Goal: Obtain resource: Download file/media

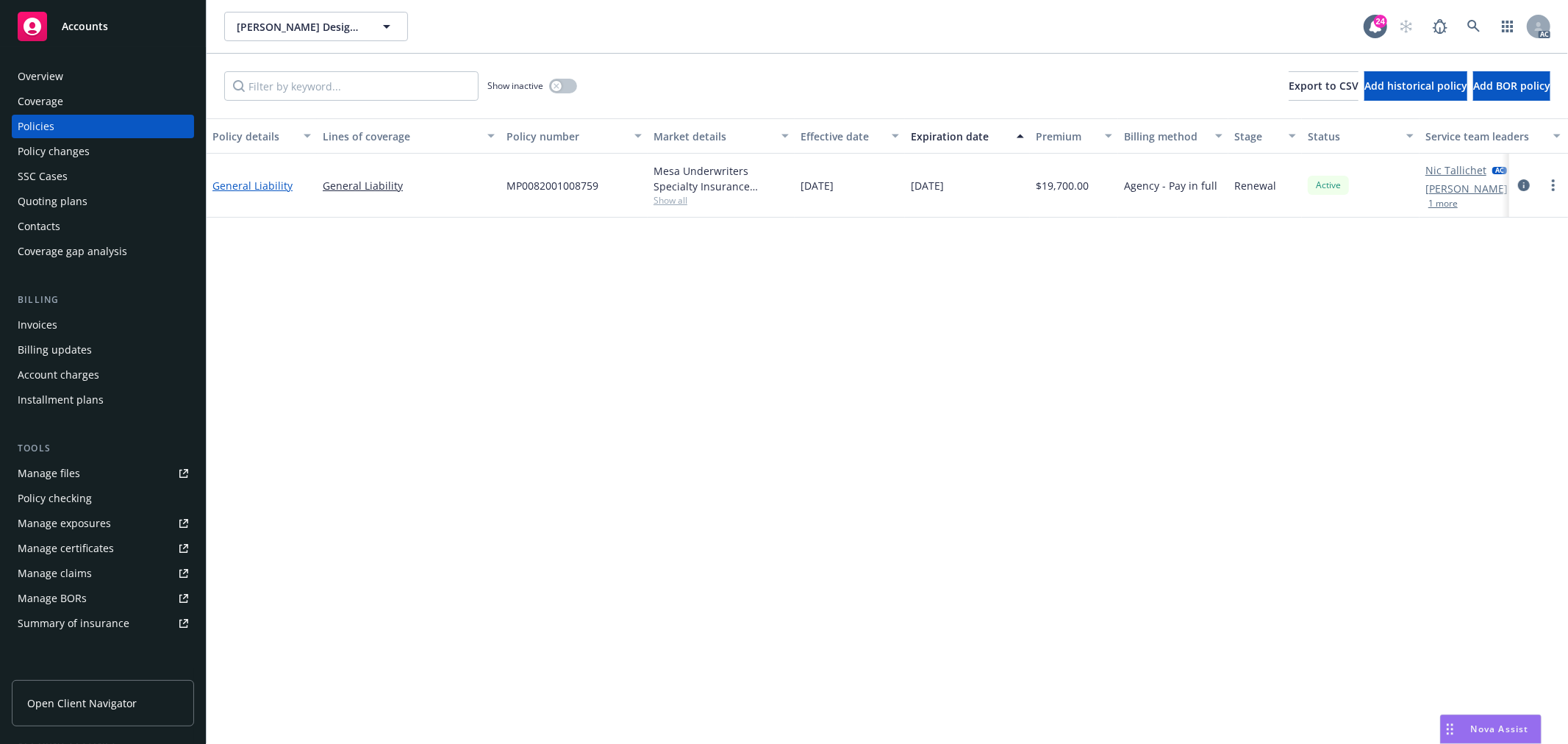
click at [265, 183] on link "General Liability" at bounding box center [252, 185] width 81 height 14
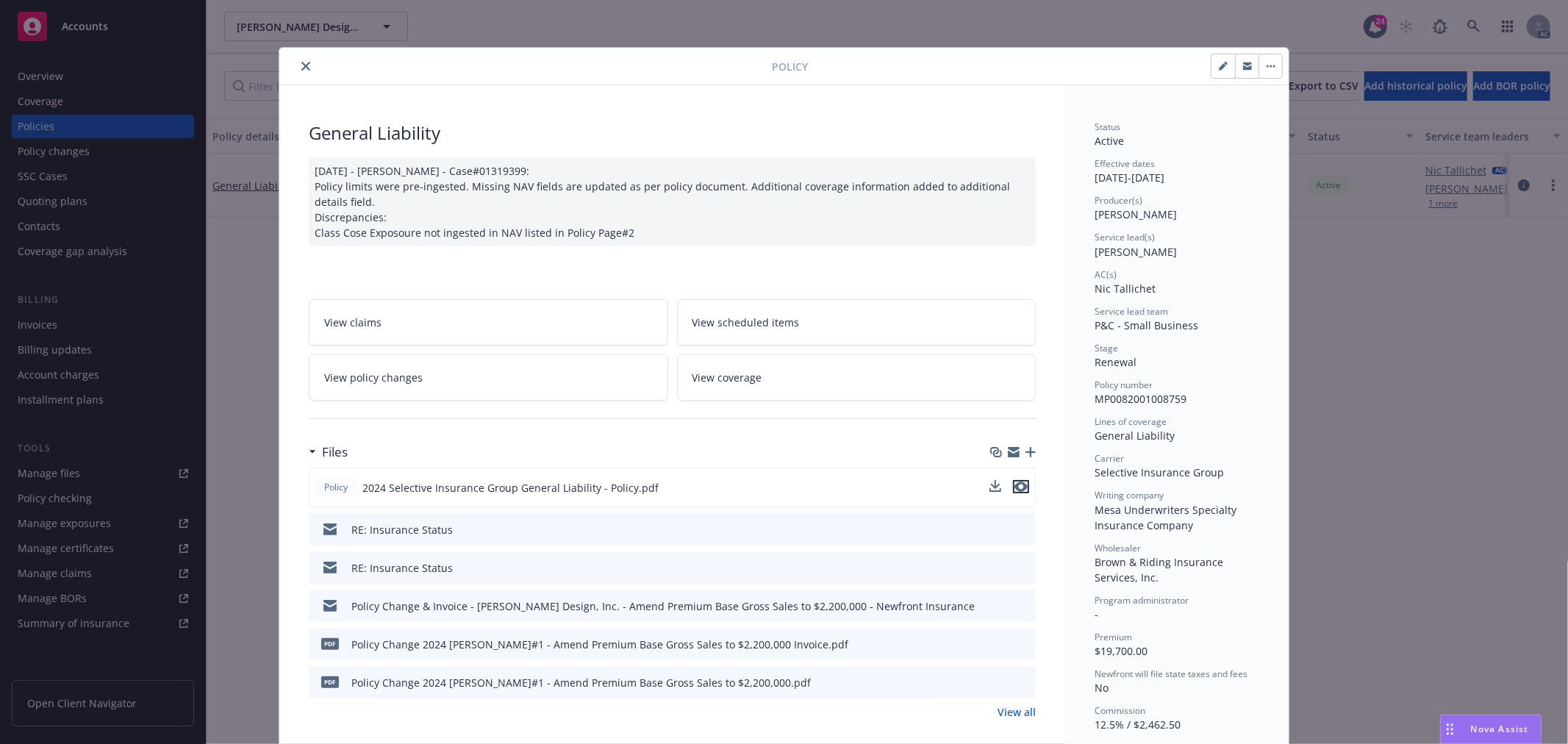
click at [1018, 482] on icon "preview file" at bounding box center [1021, 486] width 13 height 10
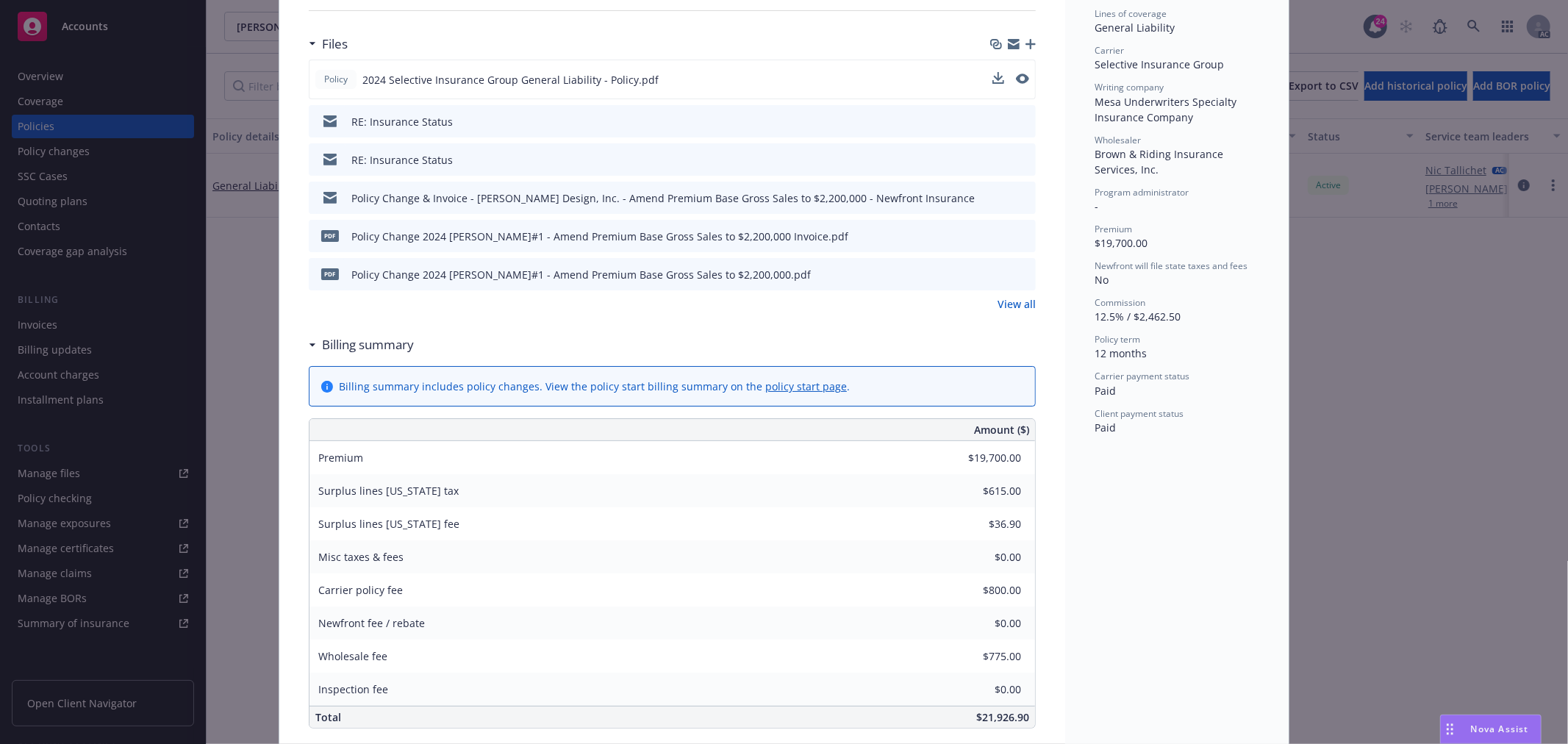
scroll to position [326, 0]
